Goal: Check status: Check status

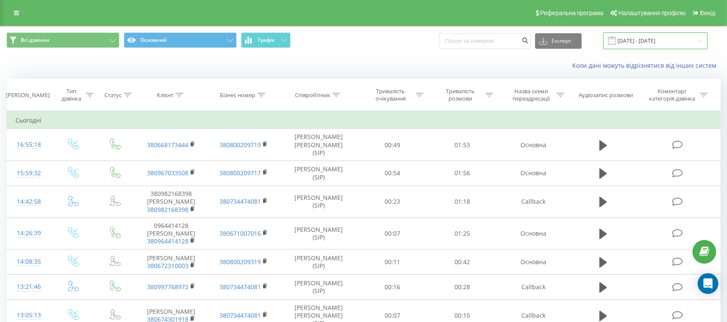
drag, startPoint x: 0, startPoint y: 0, endPoint x: 630, endPoint y: 45, distance: 632.1
click at [633, 43] on input "[DATE] - [DATE]" at bounding box center [655, 40] width 104 height 17
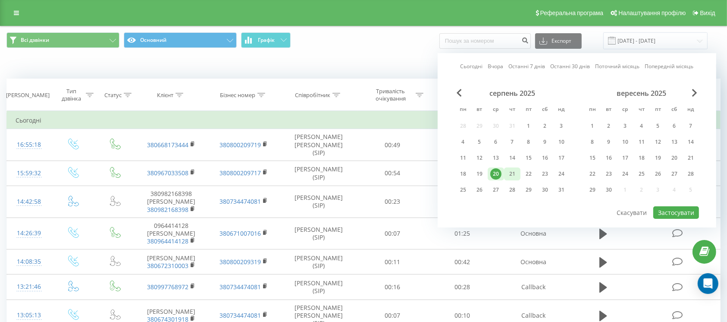
click at [510, 170] on div "21" at bounding box center [512, 173] width 11 height 11
click at [687, 208] on button "Застосувати" at bounding box center [676, 212] width 46 height 13
type input "[DATE] - [DATE]"
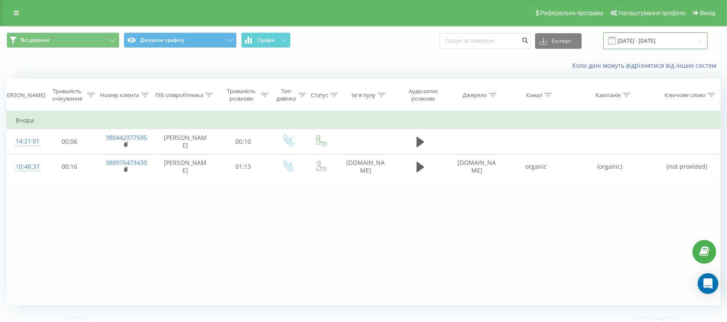
click at [662, 41] on input "[DATE] - [DATE]" at bounding box center [655, 40] width 104 height 17
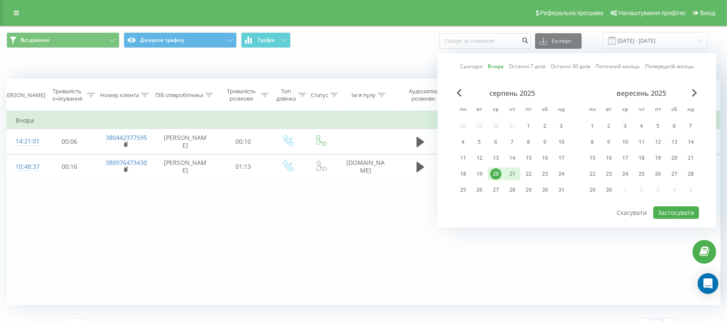
click at [511, 172] on div "21" at bounding box center [512, 173] width 11 height 11
click at [679, 212] on button "Застосувати" at bounding box center [676, 212] width 46 height 13
type input "[DATE] - [DATE]"
